Goal: Transaction & Acquisition: Purchase product/service

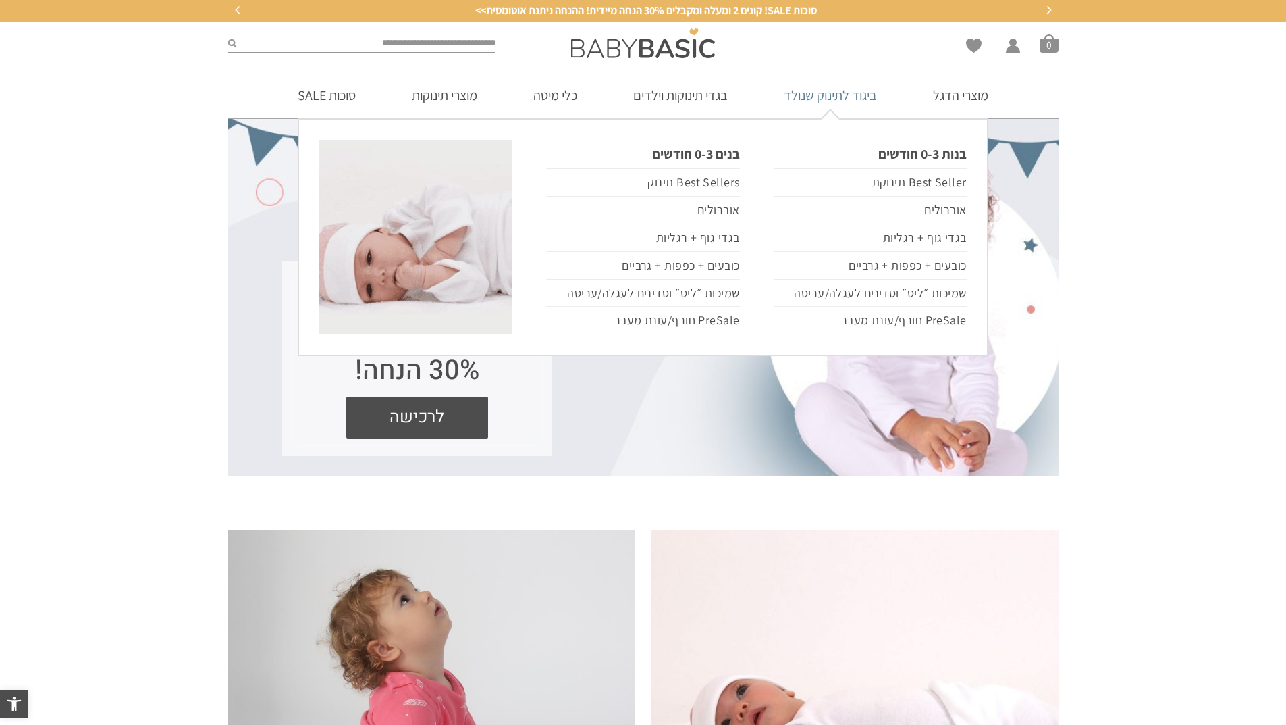
click at [828, 90] on link "ביגוד לתינוק שנולד" at bounding box center [831, 95] width 134 height 46
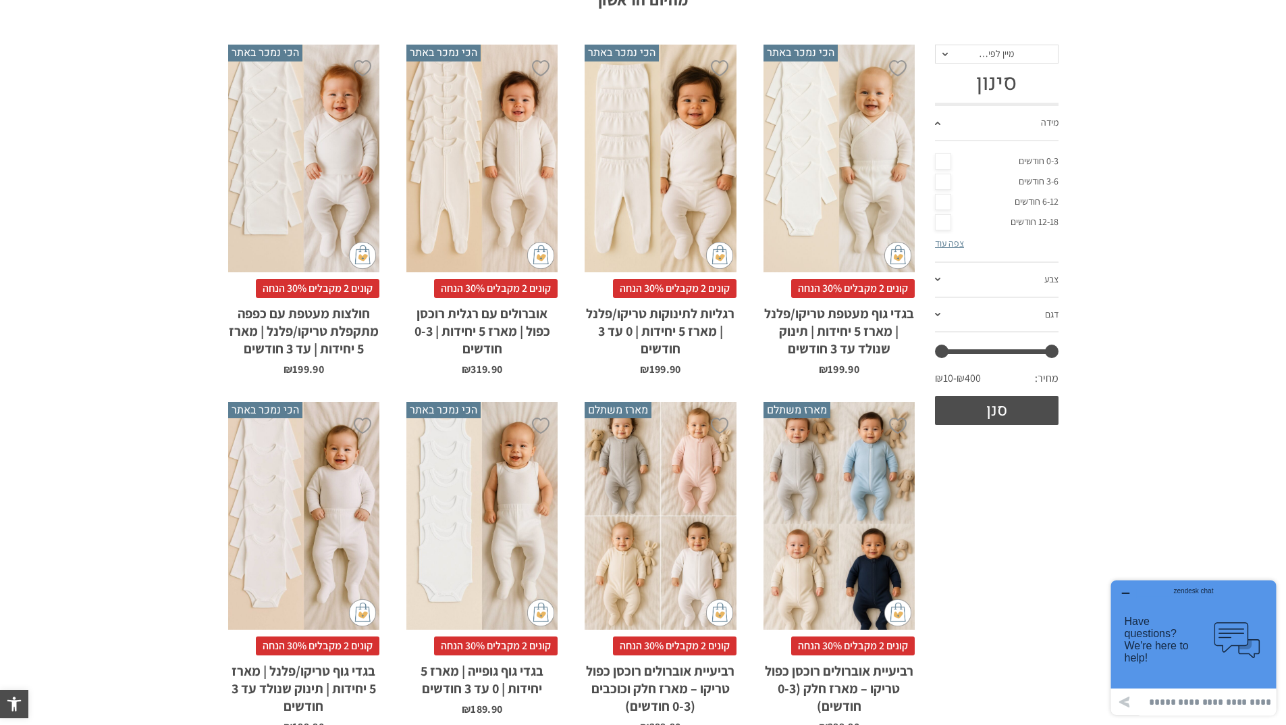
scroll to position [338, 0]
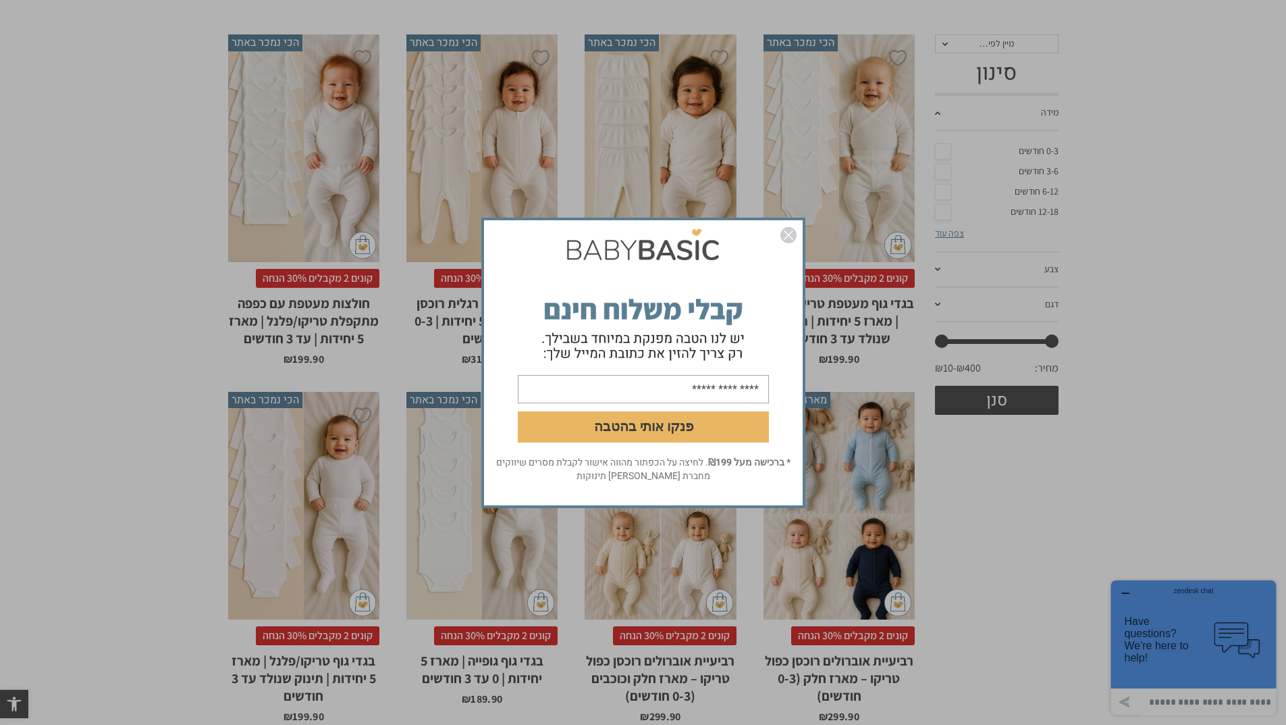
click at [716, 384] on input "email" at bounding box center [643, 388] width 251 height 28
type input "**********"
click at [683, 425] on button "פנקו אותי בהטבה" at bounding box center [643, 426] width 251 height 31
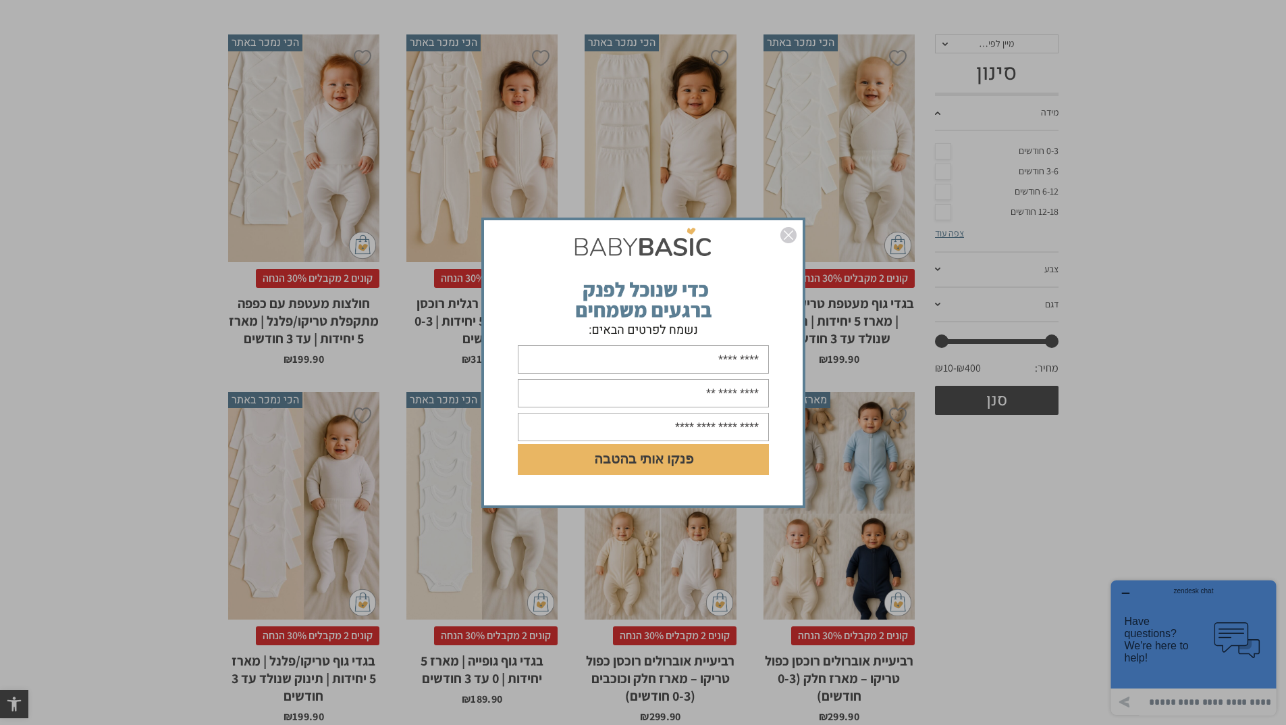
click at [791, 232] on img "סגור" at bounding box center [789, 235] width 16 height 16
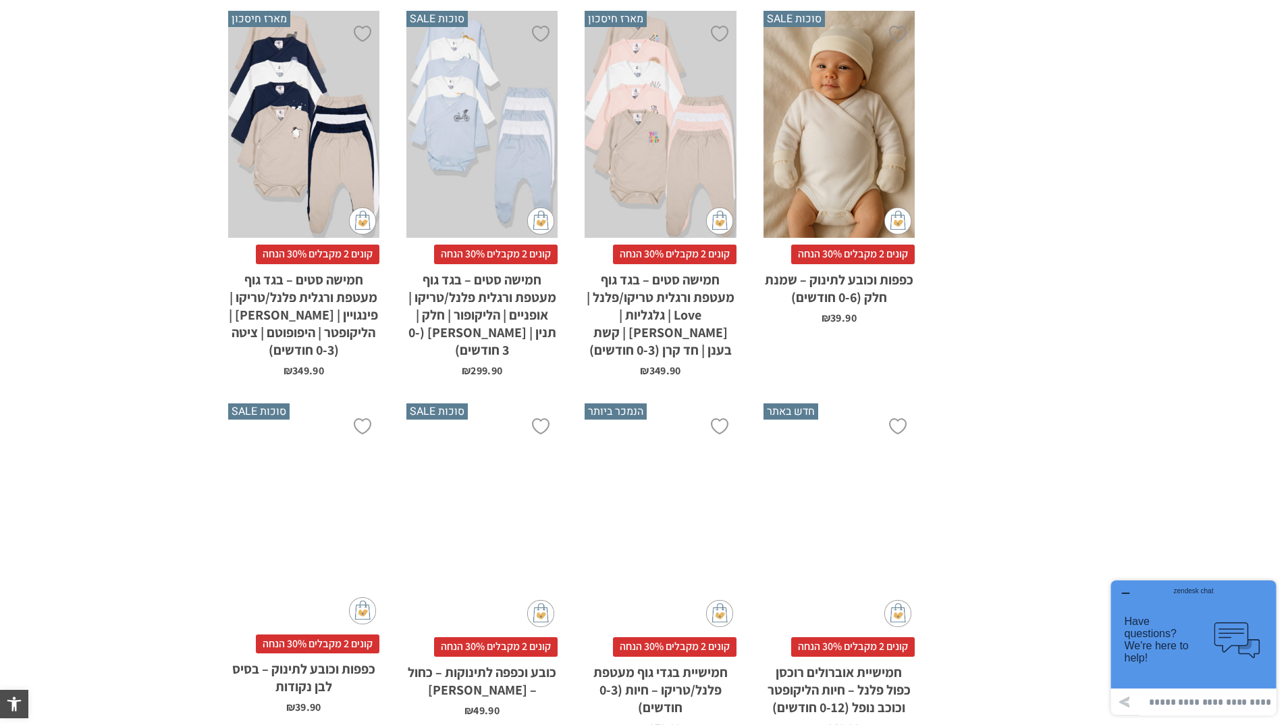
scroll to position [2498, 0]
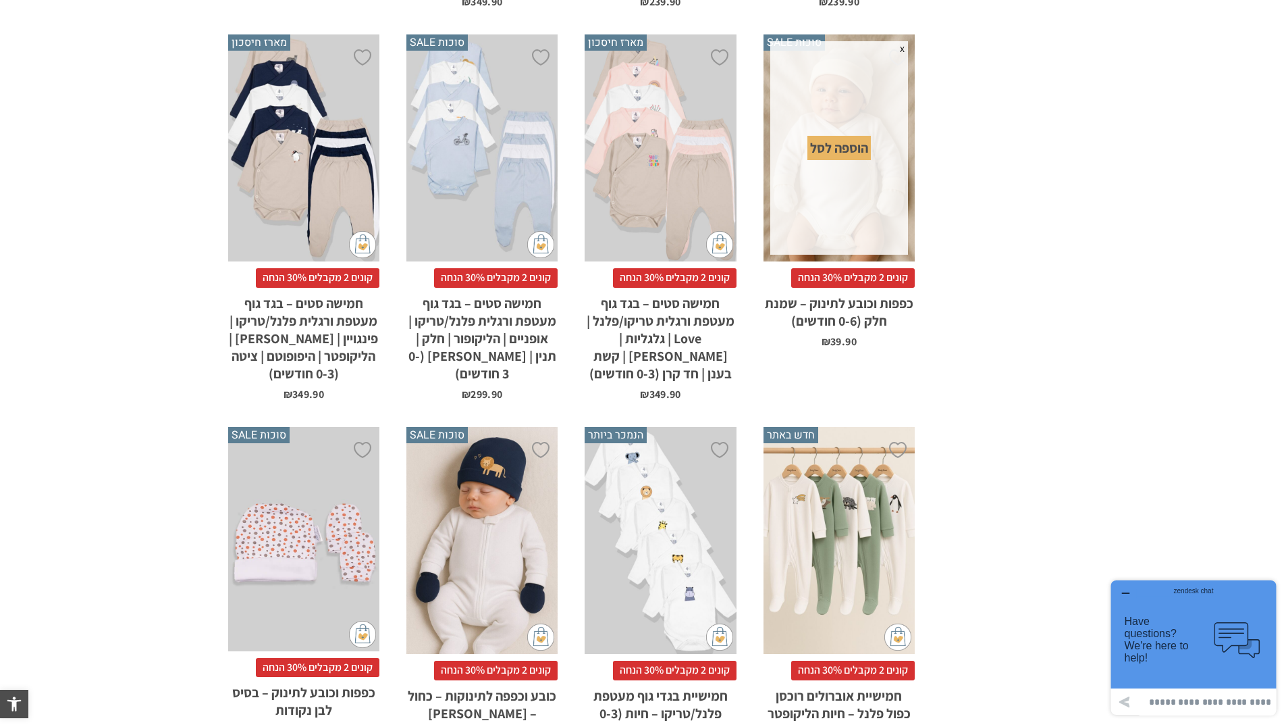
click at [832, 146] on div "הוספה לסל" at bounding box center [839, 148] width 63 height 24
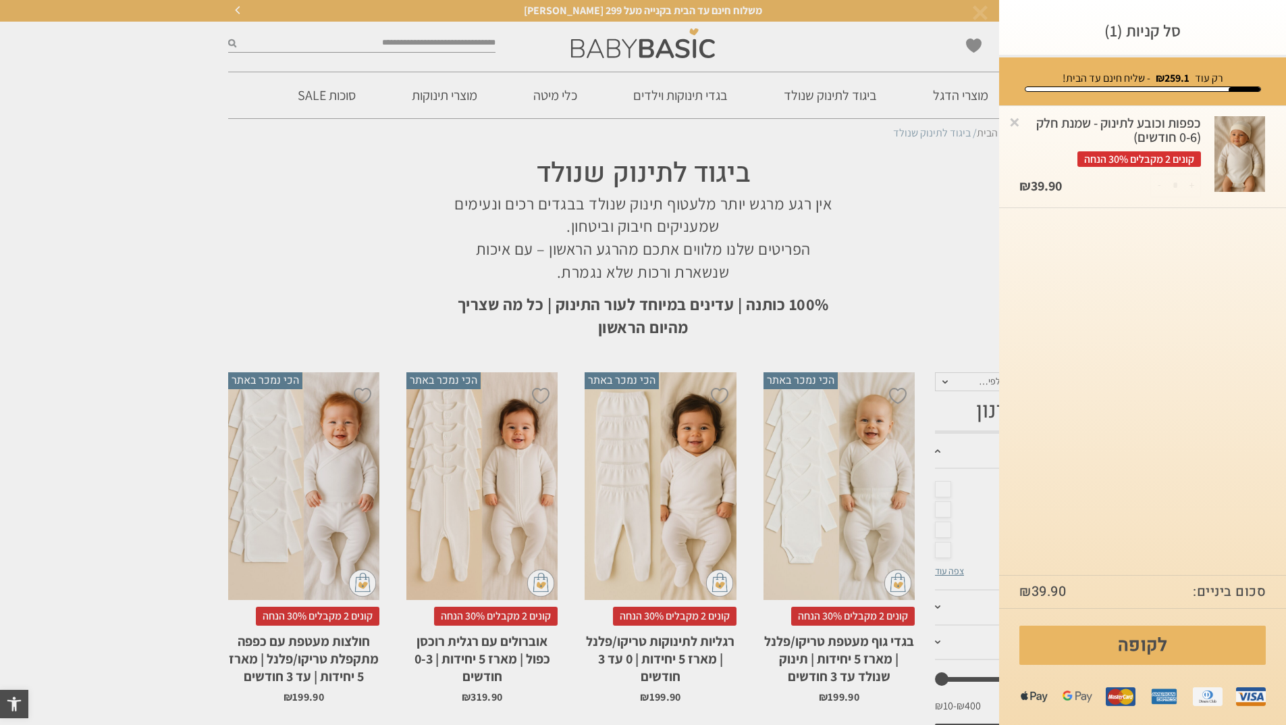
scroll to position [0, 0]
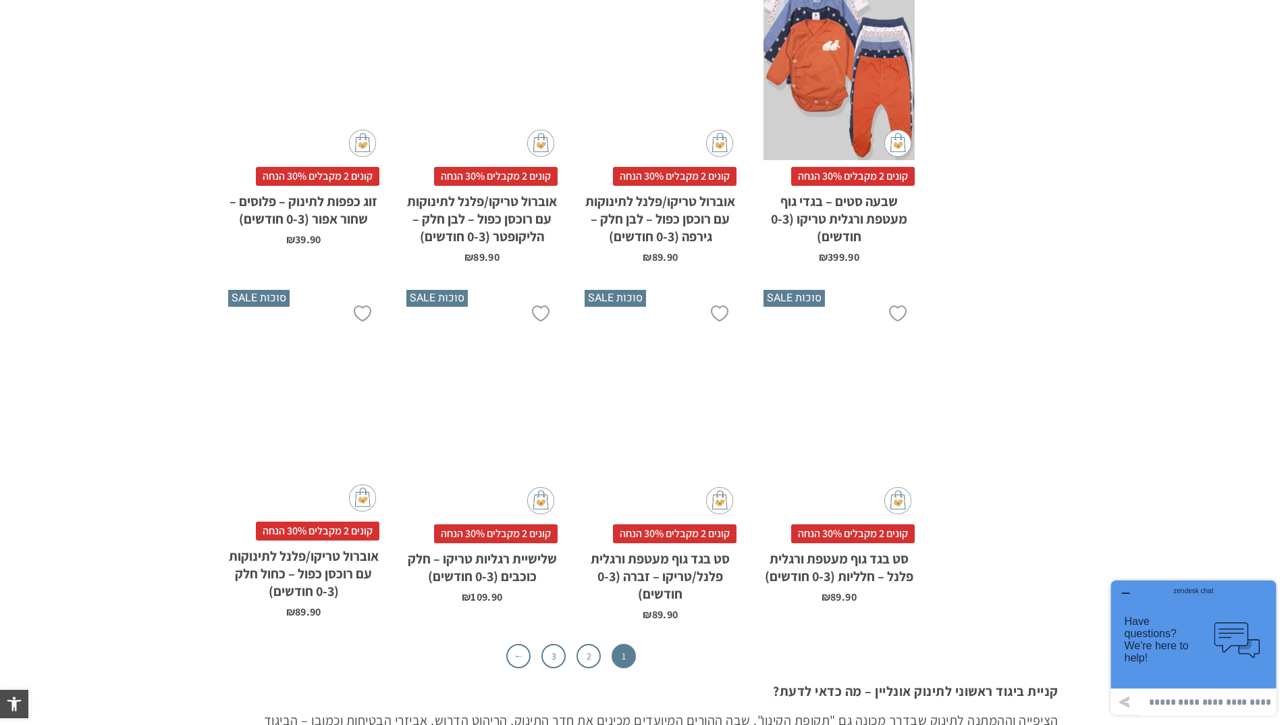
scroll to position [4322, 0]
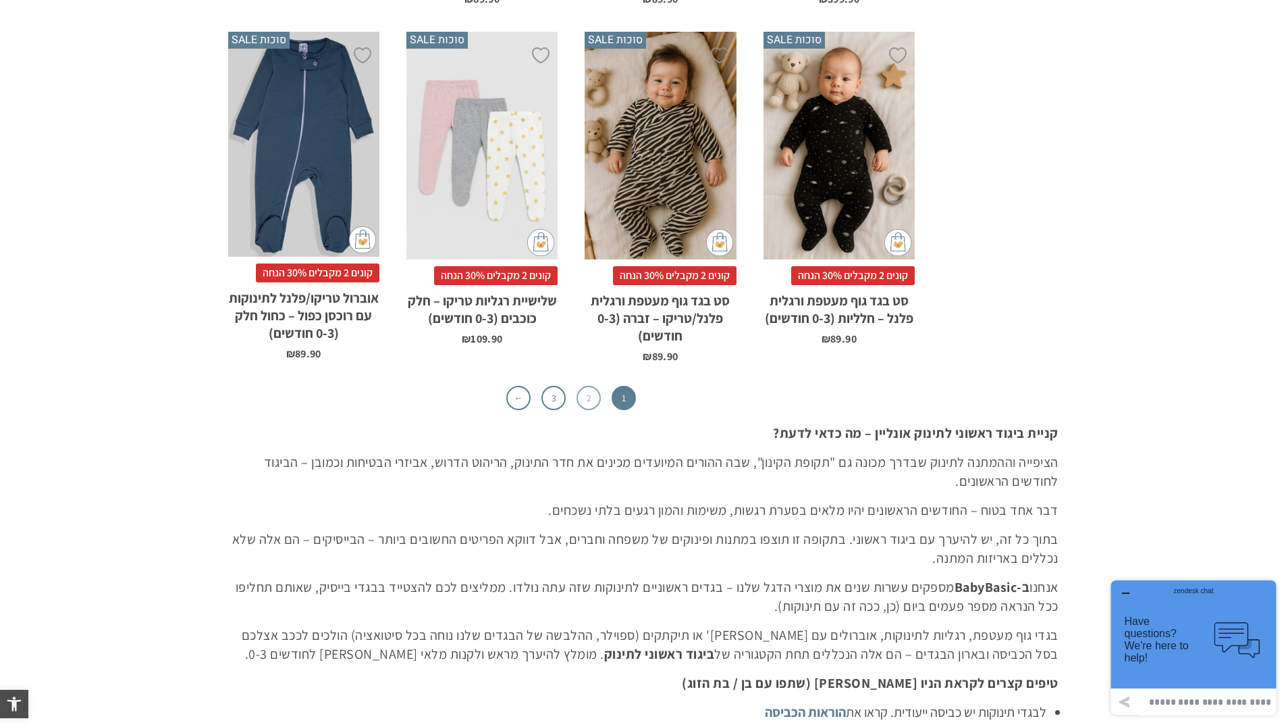
click at [582, 395] on link "2" at bounding box center [589, 398] width 24 height 24
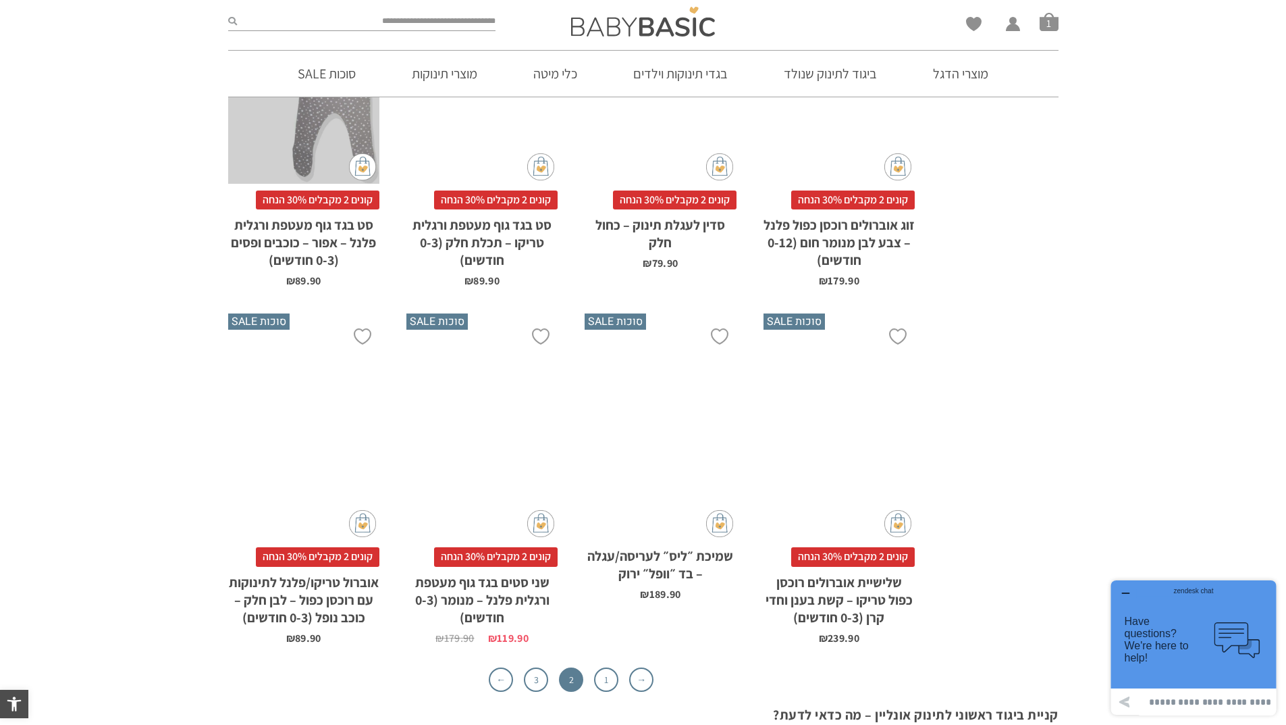
scroll to position [3984, 0]
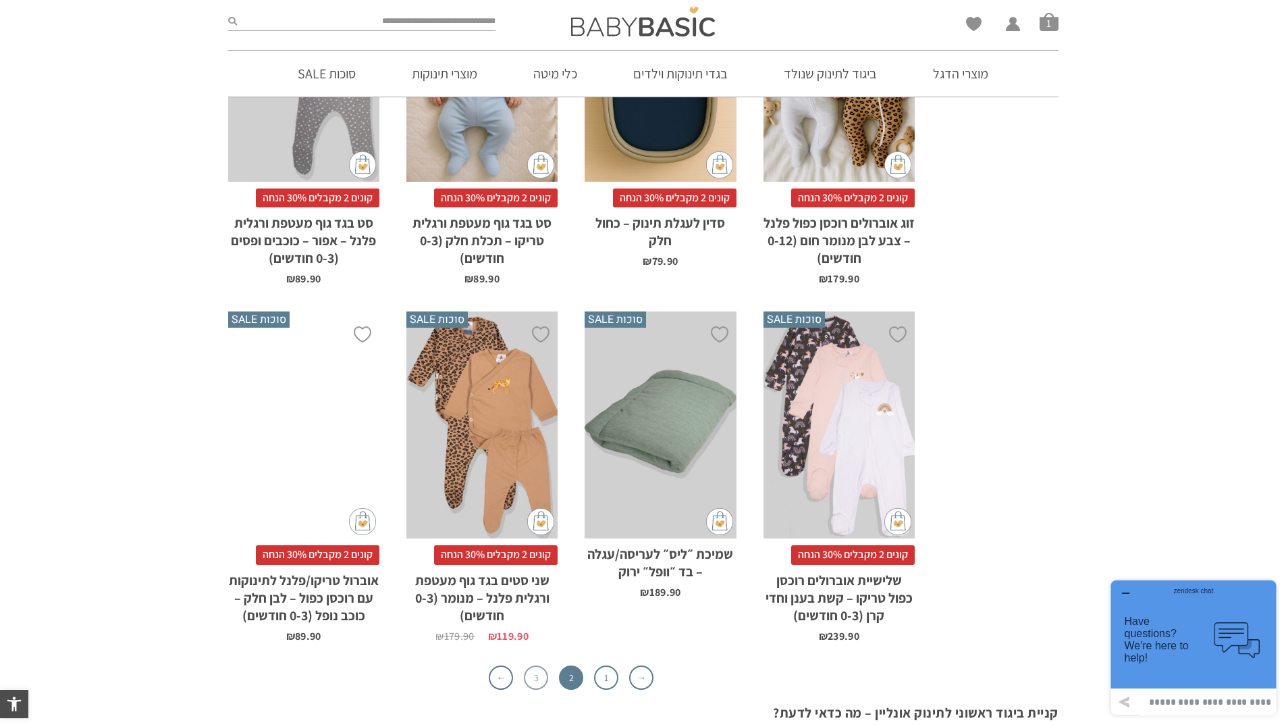
click at [542, 665] on link "3" at bounding box center [536, 677] width 24 height 24
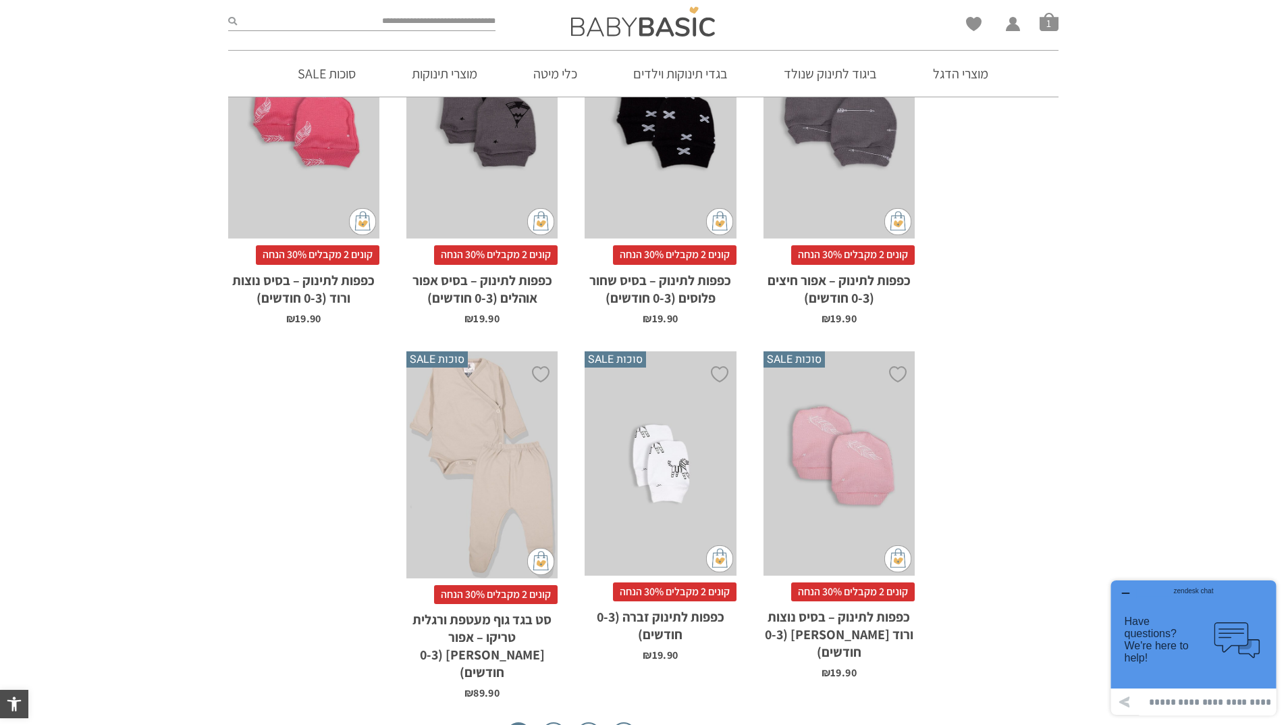
scroll to position [3444, 0]
